Goal: Transaction & Acquisition: Purchase product/service

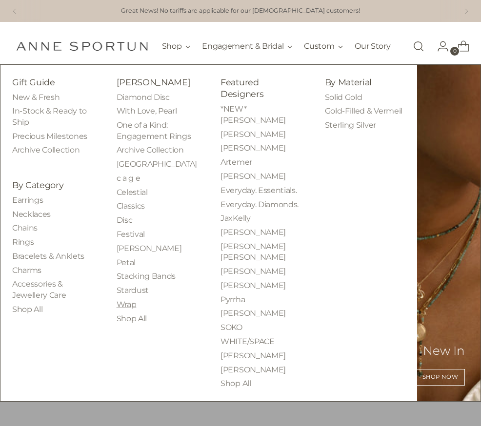
click at [117, 309] on link "Wrap" at bounding box center [127, 304] width 20 height 9
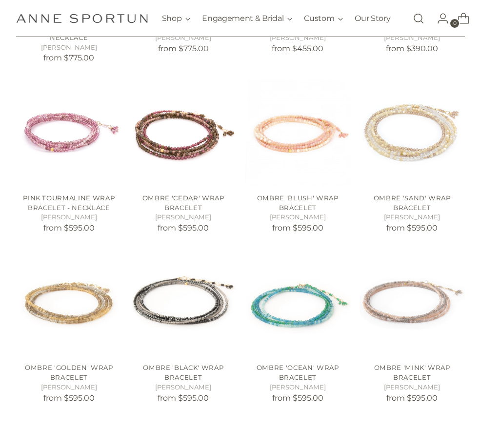
scroll to position [527, 0]
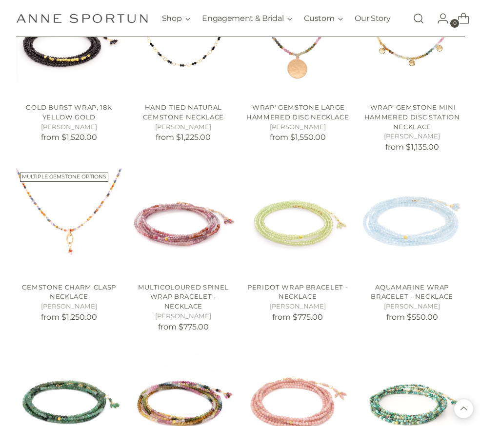
scroll to position [1290, 1]
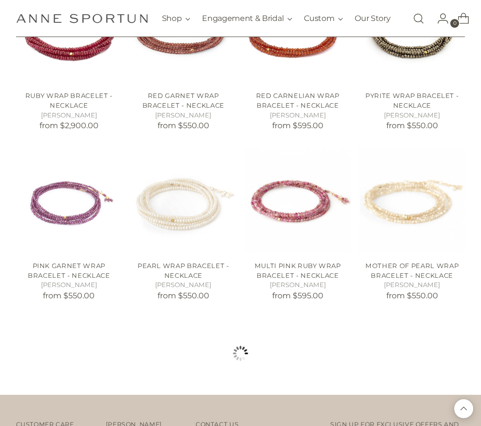
scroll to position [2027, 1]
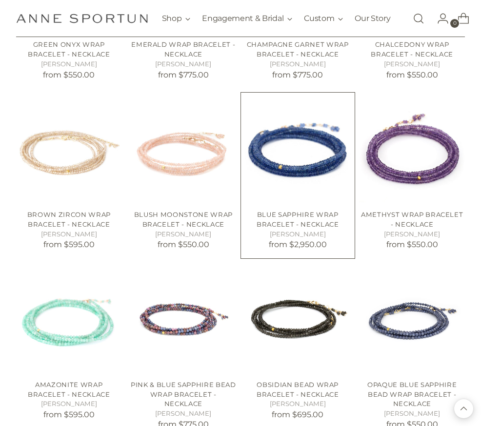
scroll to position [2761, 1]
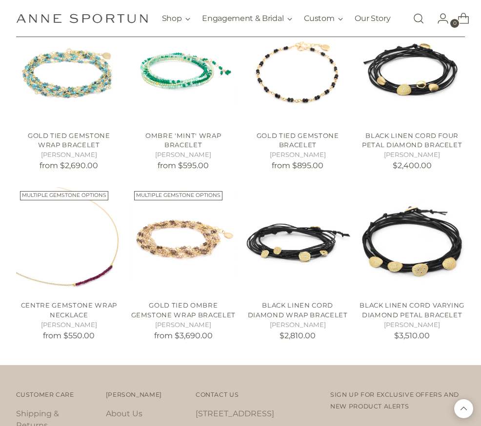
scroll to position [3459, 0]
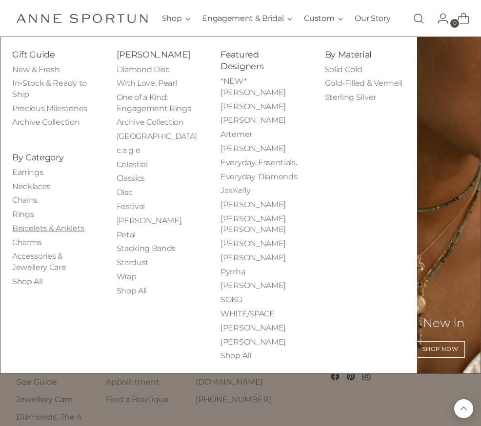
click at [27, 233] on link "Bracelets & Anklets" at bounding box center [48, 228] width 72 height 9
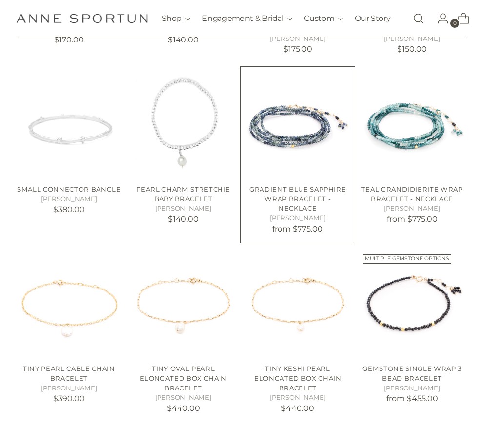
scroll to position [633, 0]
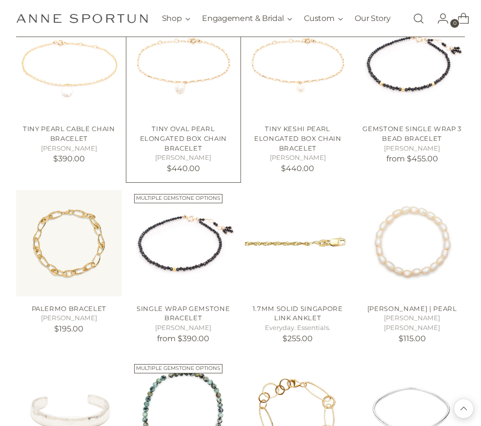
scroll to position [776, 0]
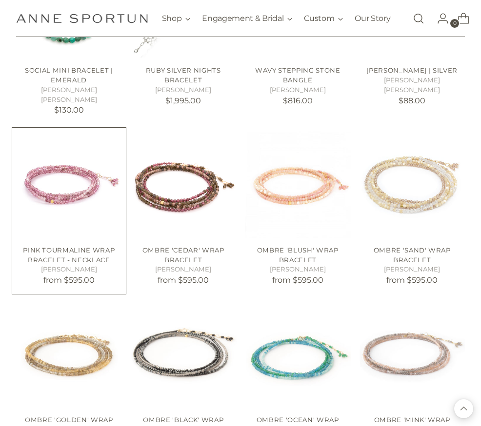
scroll to position [1746, 1]
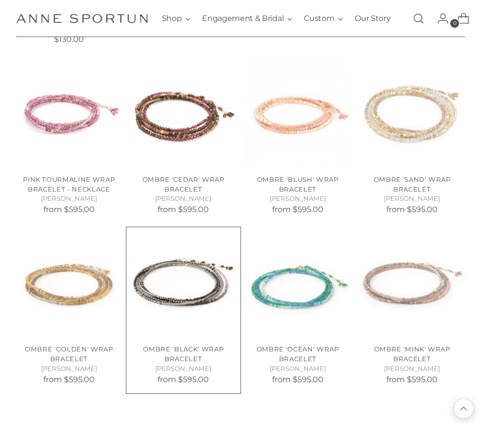
click at [0, 0] on img "Ombre 'Black' Wrap Bracelet" at bounding box center [0, 0] width 0 height 0
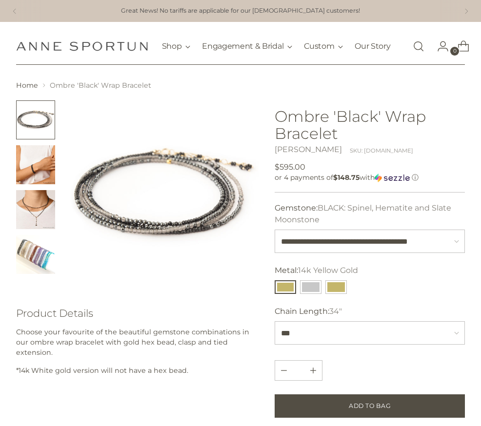
drag, startPoint x: 32, startPoint y: 251, endPoint x: 37, endPoint y: 255, distance: 6.2
click at [32, 251] on img "Change image to image 4" at bounding box center [35, 254] width 39 height 39
